Goal: Transaction & Acquisition: Purchase product/service

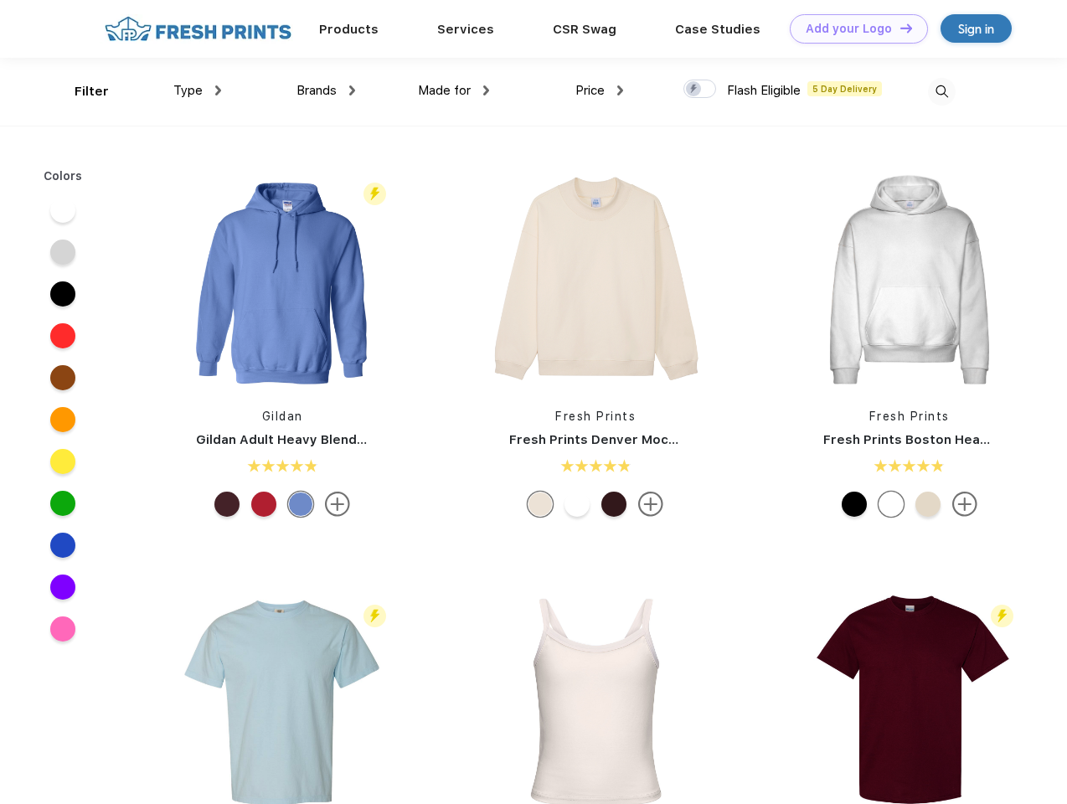
click at [852, 28] on link "Add your Logo Design Tool" at bounding box center [858, 28] width 138 height 29
click at [0, 0] on div "Design Tool" at bounding box center [0, 0] width 0 height 0
click at [898, 28] on link "Add your Logo Design Tool" at bounding box center [858, 28] width 138 height 29
click at [80, 91] on div "Filter" at bounding box center [92, 91] width 34 height 19
click at [198, 90] on span "Type" at bounding box center [187, 90] width 29 height 15
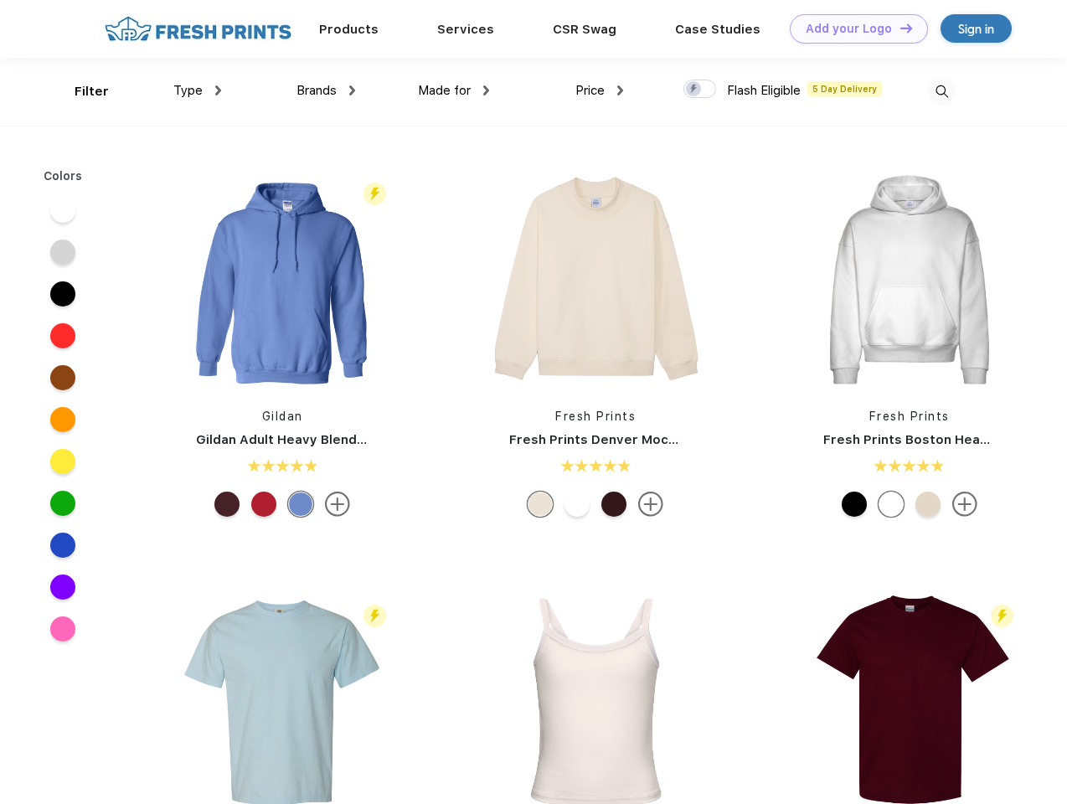
click at [326, 90] on span "Brands" at bounding box center [316, 90] width 40 height 15
click at [454, 90] on span "Made for" at bounding box center [444, 90] width 53 height 15
click at [599, 90] on span "Price" at bounding box center [589, 90] width 29 height 15
click at [700, 90] on div at bounding box center [699, 89] width 33 height 18
click at [694, 90] on input "checkbox" at bounding box center [688, 84] width 11 height 11
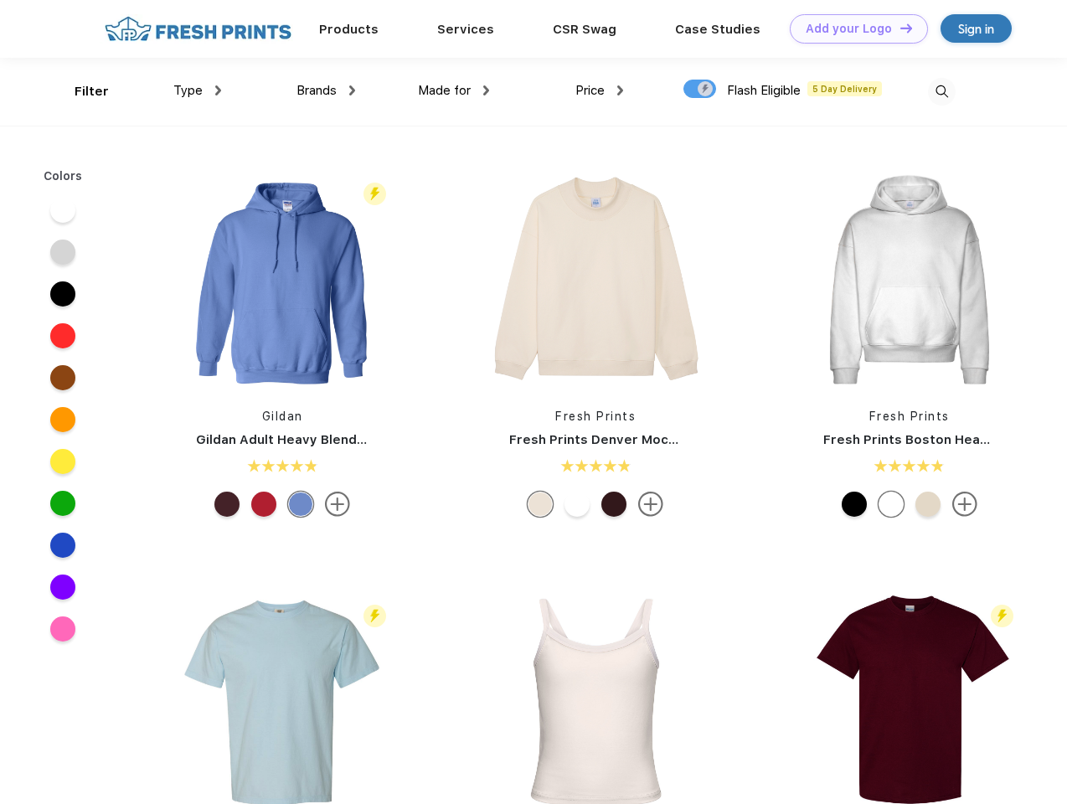
click at [941, 91] on img at bounding box center [942, 92] width 28 height 28
